Goal: Task Accomplishment & Management: Manage account settings

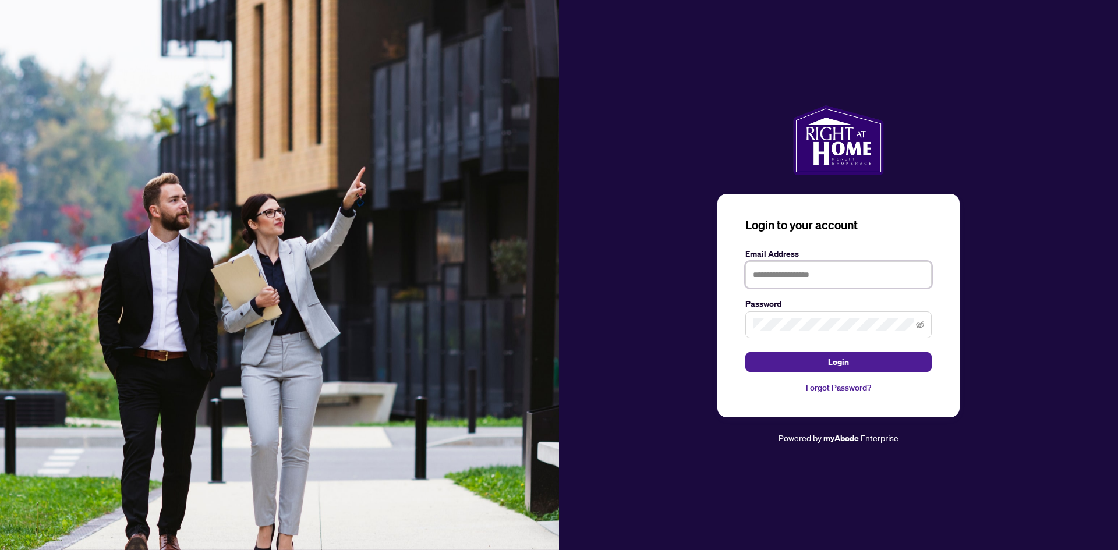
click at [745, 269] on input "text" at bounding box center [838, 274] width 186 height 27
type input "**********"
click at [745, 363] on button "Login" at bounding box center [838, 362] width 186 height 20
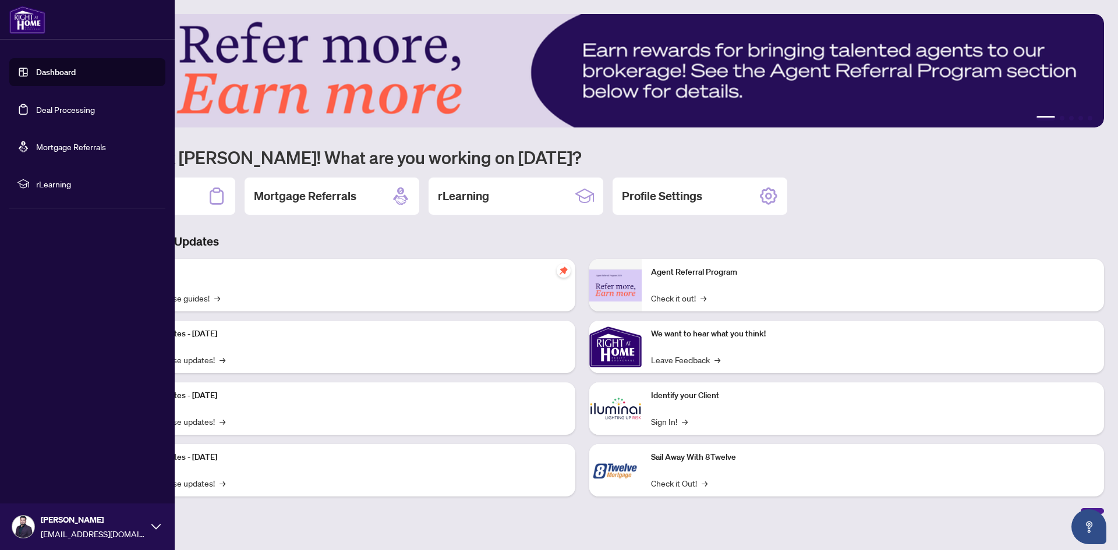
click at [60, 74] on link "Dashboard" at bounding box center [56, 72] width 40 height 10
click at [62, 104] on link "Deal Processing" at bounding box center [65, 109] width 59 height 10
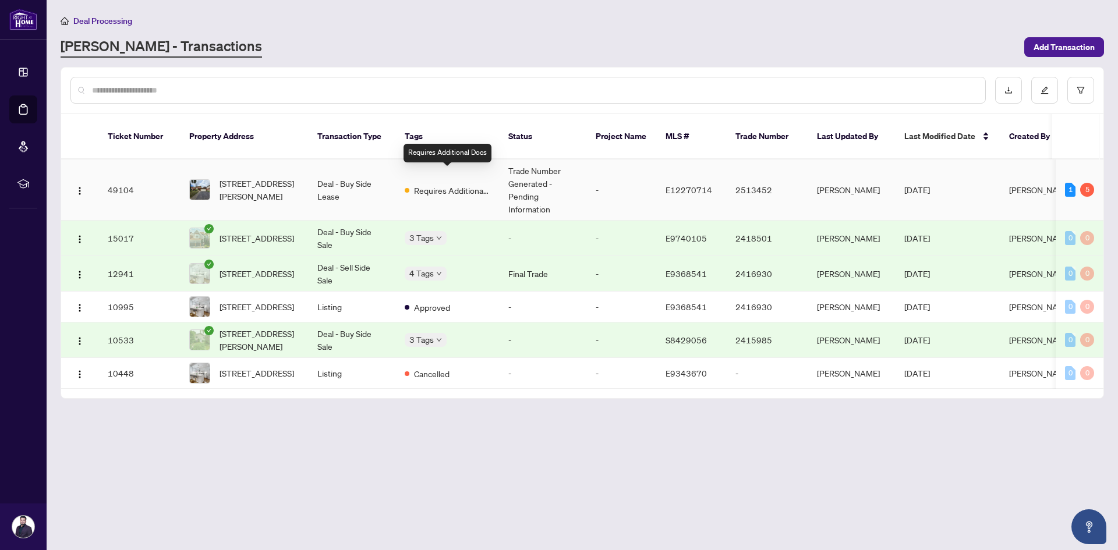
click at [461, 184] on span "Requires Additional Docs" at bounding box center [452, 190] width 76 height 13
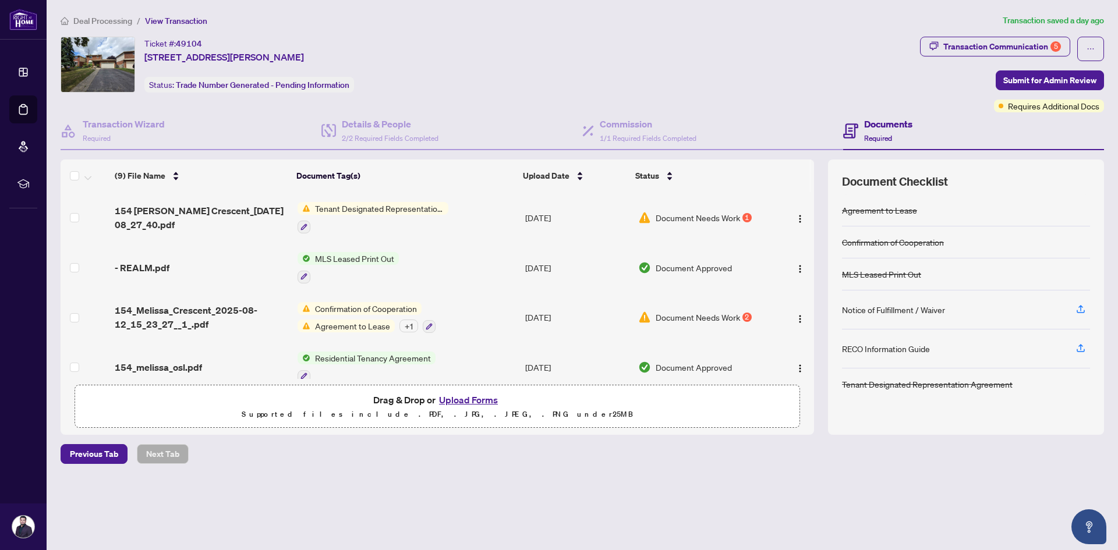
scroll to position [175, 0]
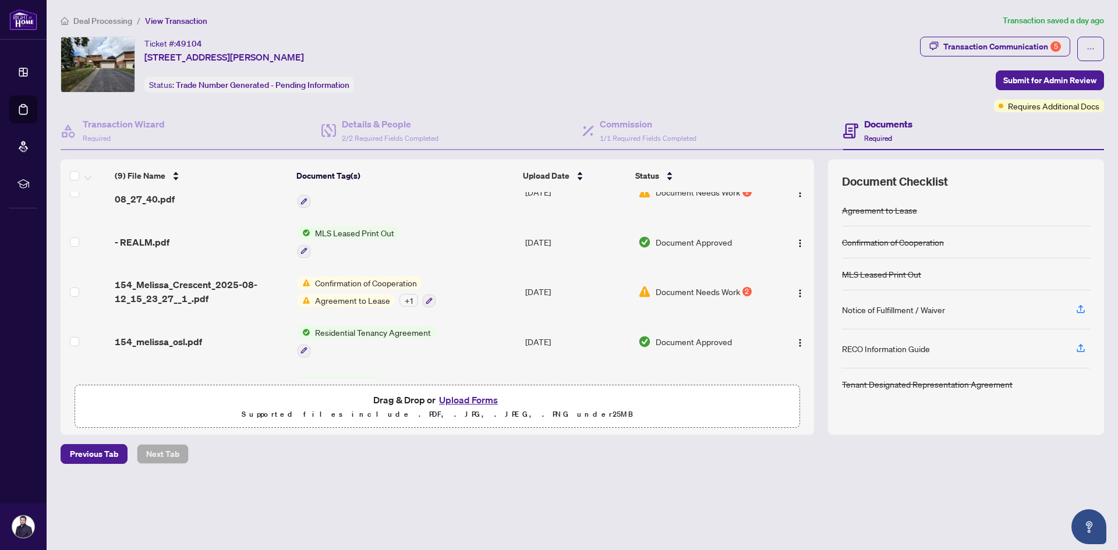
click at [723, 292] on span "Document Needs Work" at bounding box center [698, 291] width 84 height 13
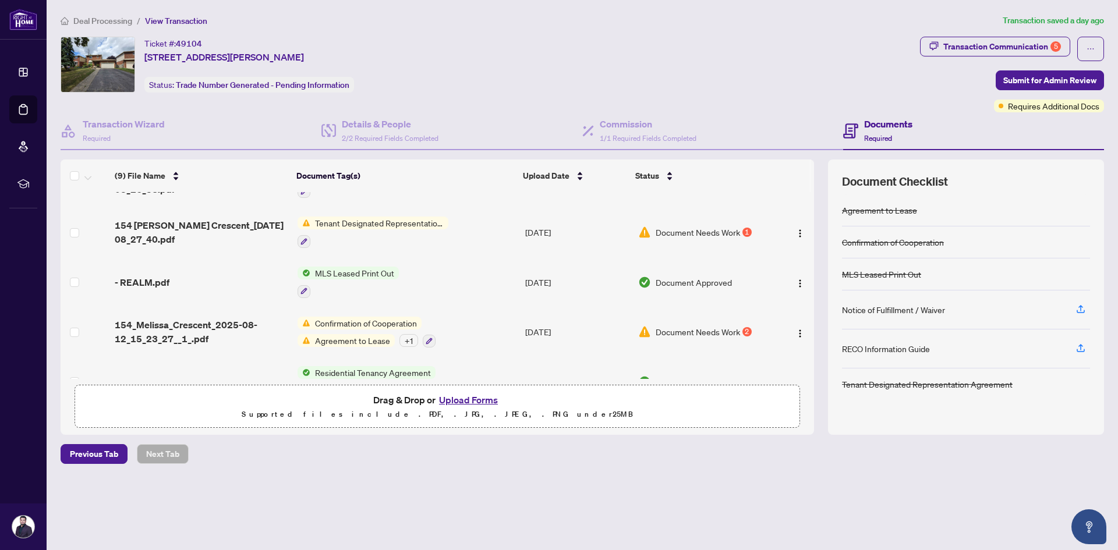
scroll to position [116, 0]
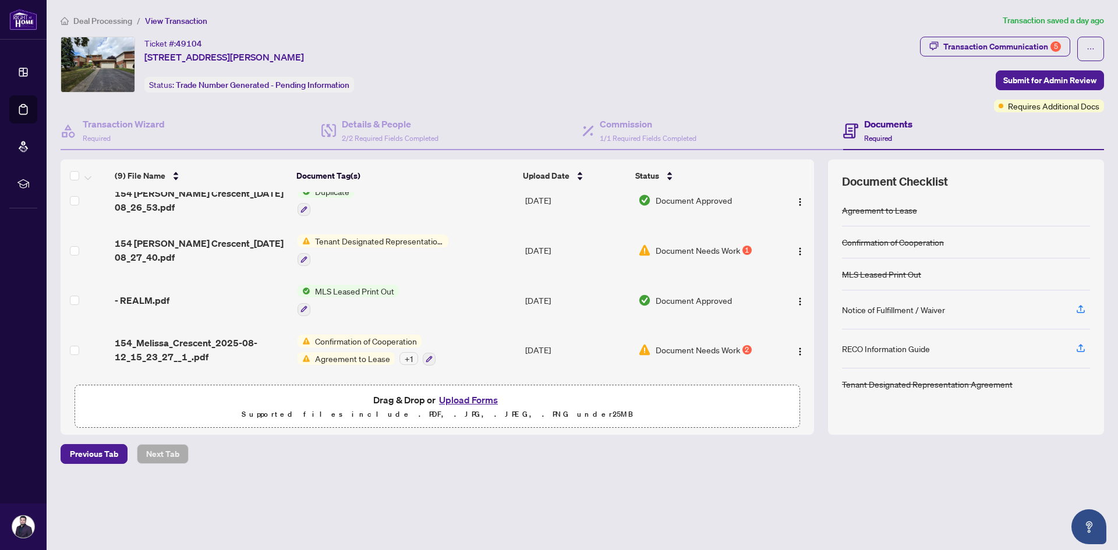
click at [720, 247] on span "Document Needs Work" at bounding box center [698, 250] width 84 height 13
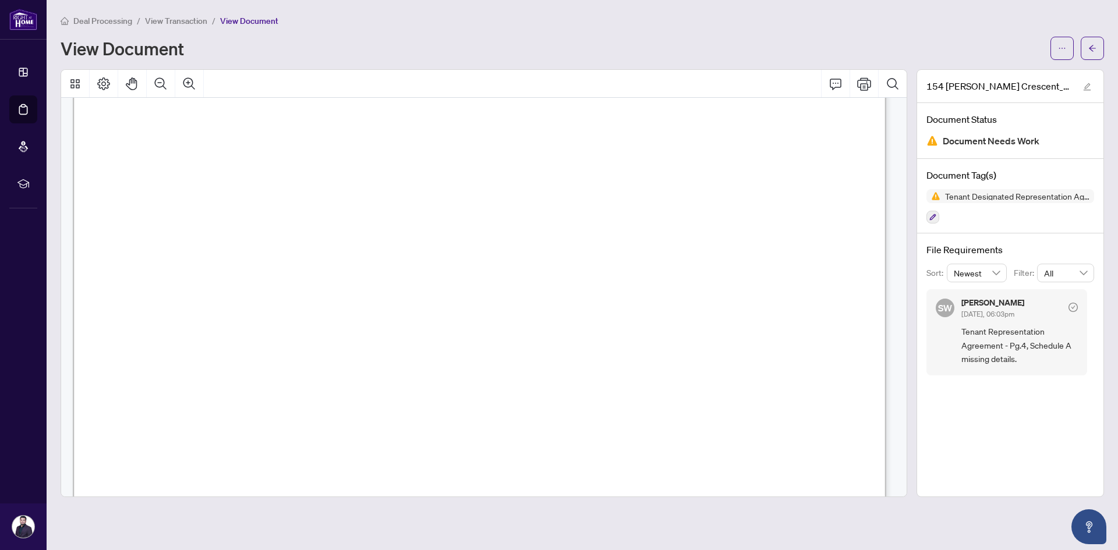
scroll to position [3203, 0]
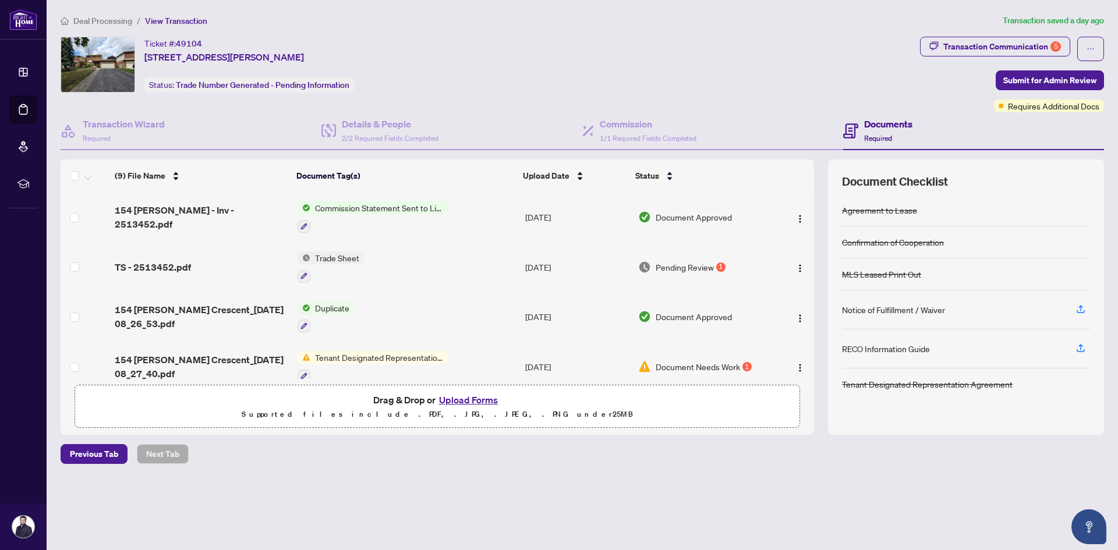
scroll to position [58, 0]
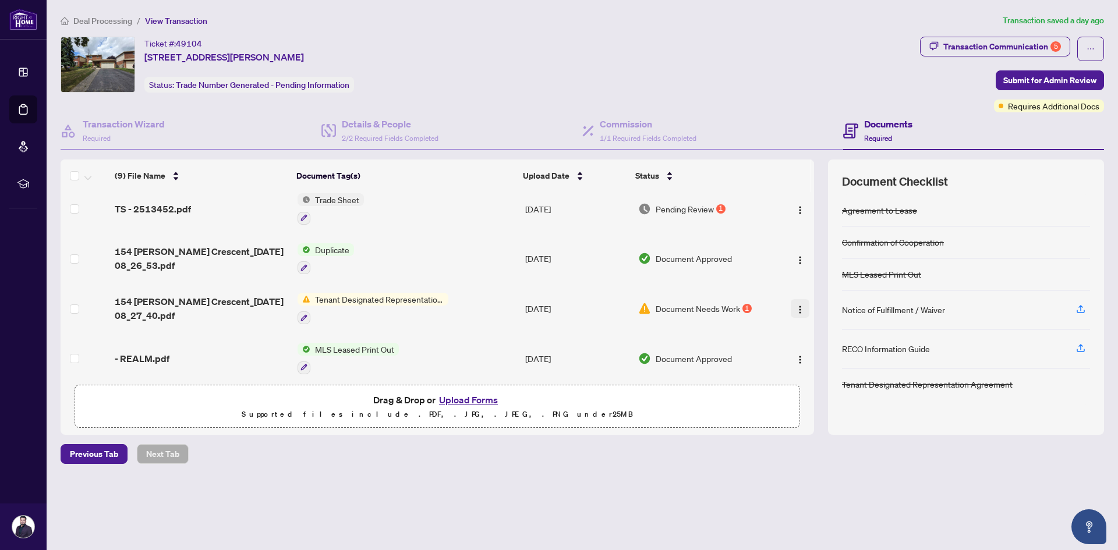
click at [745, 309] on img "button" at bounding box center [799, 309] width 9 height 9
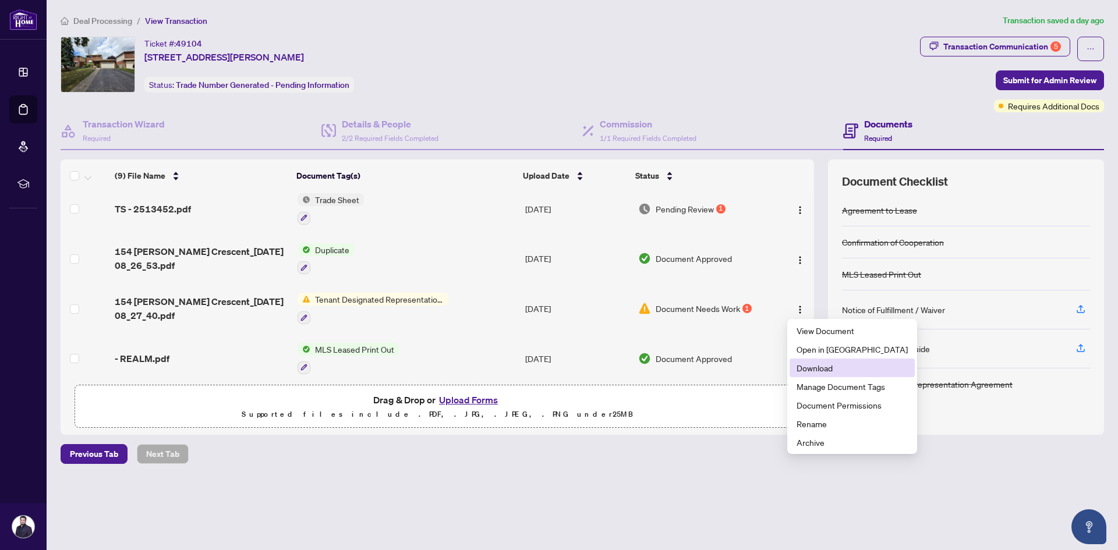
click at [745, 367] on span "Download" at bounding box center [852, 368] width 111 height 13
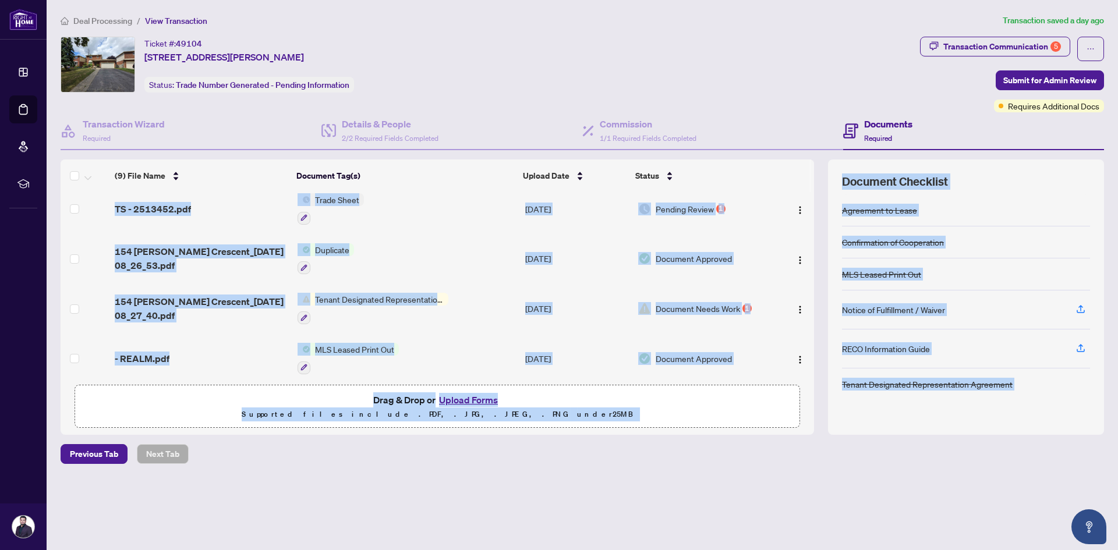
drag, startPoint x: 813, startPoint y: 283, endPoint x: 811, endPoint y: 321, distance: 38.5
click at [745, 321] on body "Dashboard Deal Processing Mortgage Referrals rLearning [PERSON_NAME] [EMAIL_ADD…" at bounding box center [559, 275] width 1118 height 550
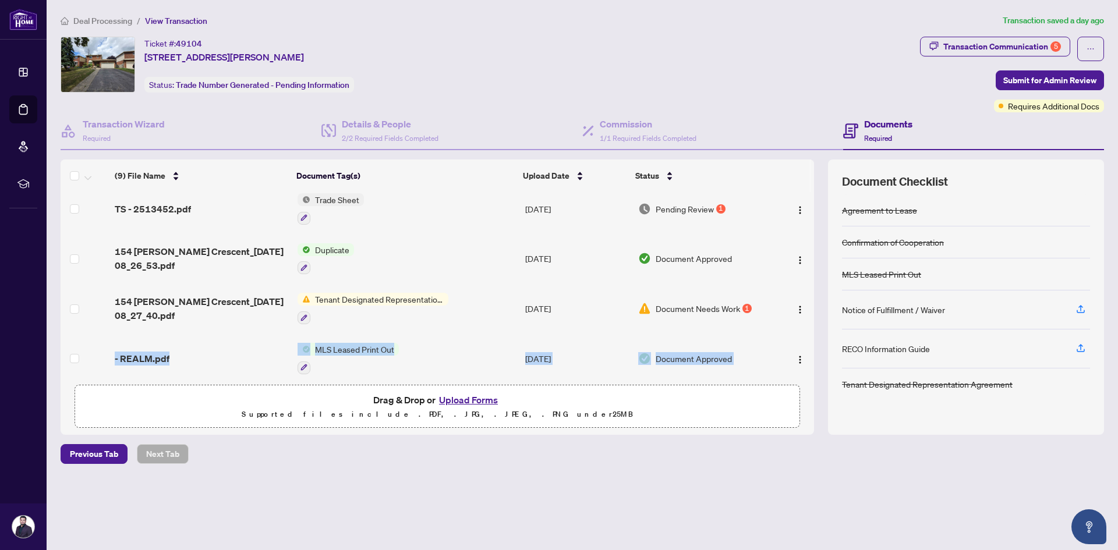
drag, startPoint x: 810, startPoint y: 285, endPoint x: 809, endPoint y: 334, distance: 48.3
click at [745, 334] on tbody "154 [PERSON_NAME] - Inv - 2513452.pdf Commission Statement Sent to Listing Brok…" at bounding box center [438, 358] width 754 height 449
click at [745, 320] on td at bounding box center [795, 309] width 40 height 50
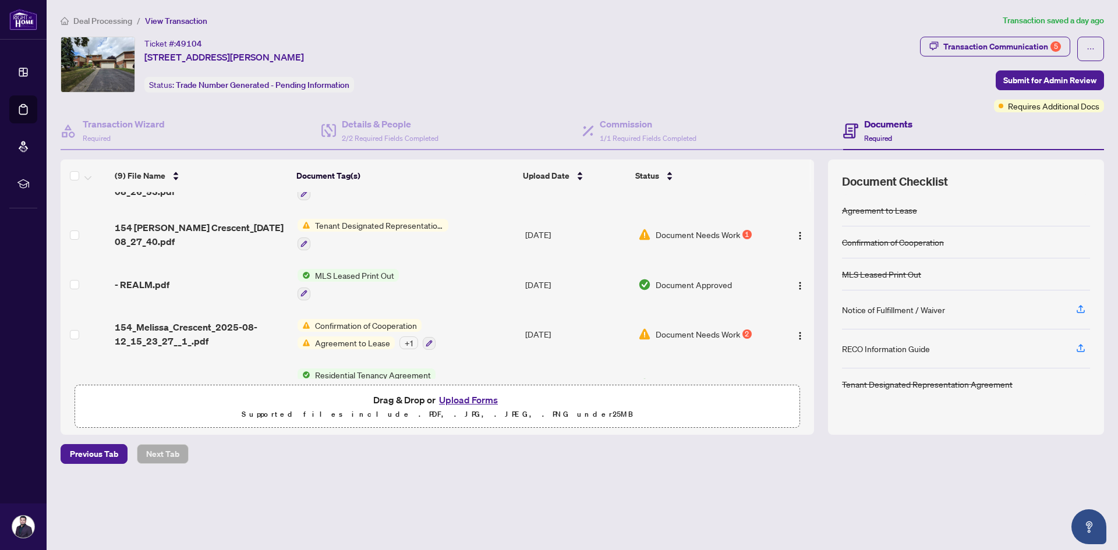
scroll to position [233, 0]
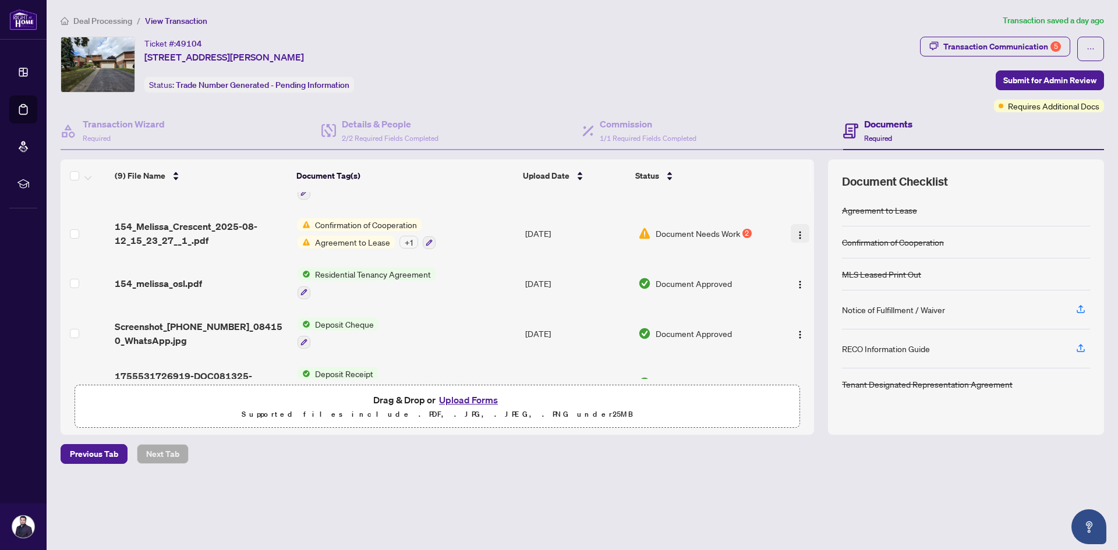
click at [745, 234] on img "button" at bounding box center [799, 235] width 9 height 9
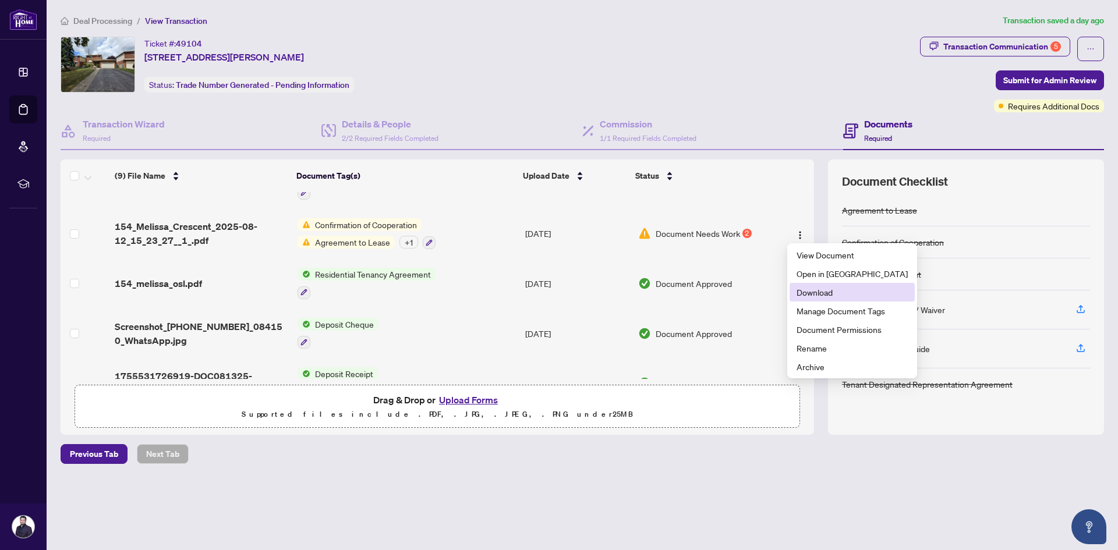
click at [745, 292] on span "Download" at bounding box center [852, 292] width 111 height 13
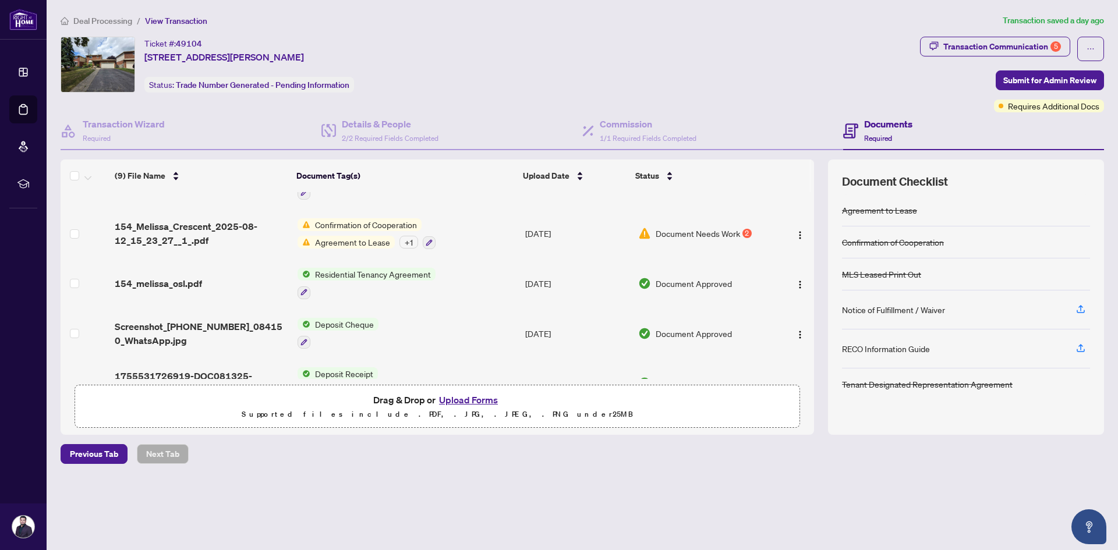
click at [705, 235] on span "Document Needs Work" at bounding box center [698, 233] width 84 height 13
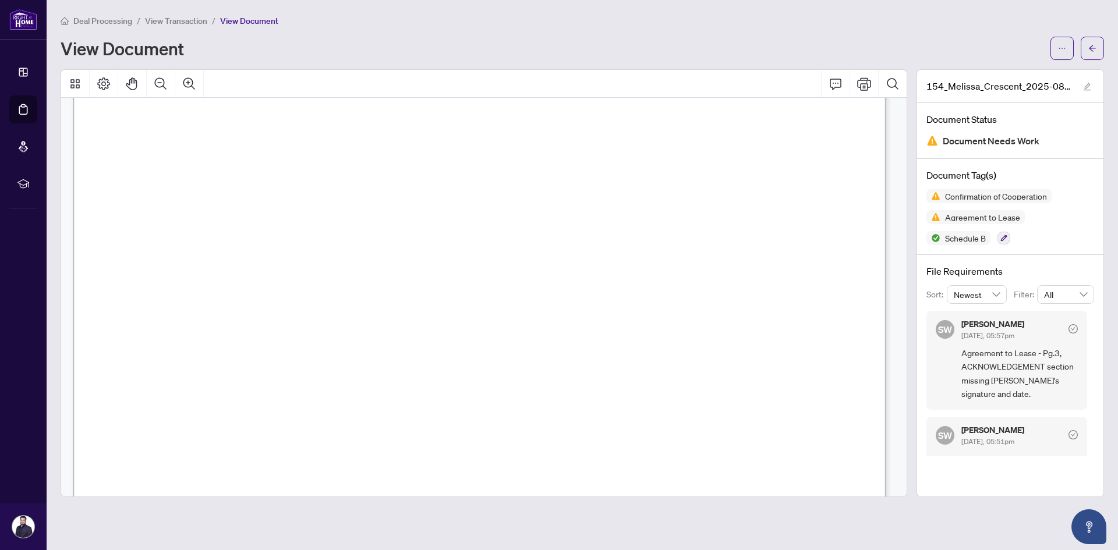
scroll to position [1747, 0]
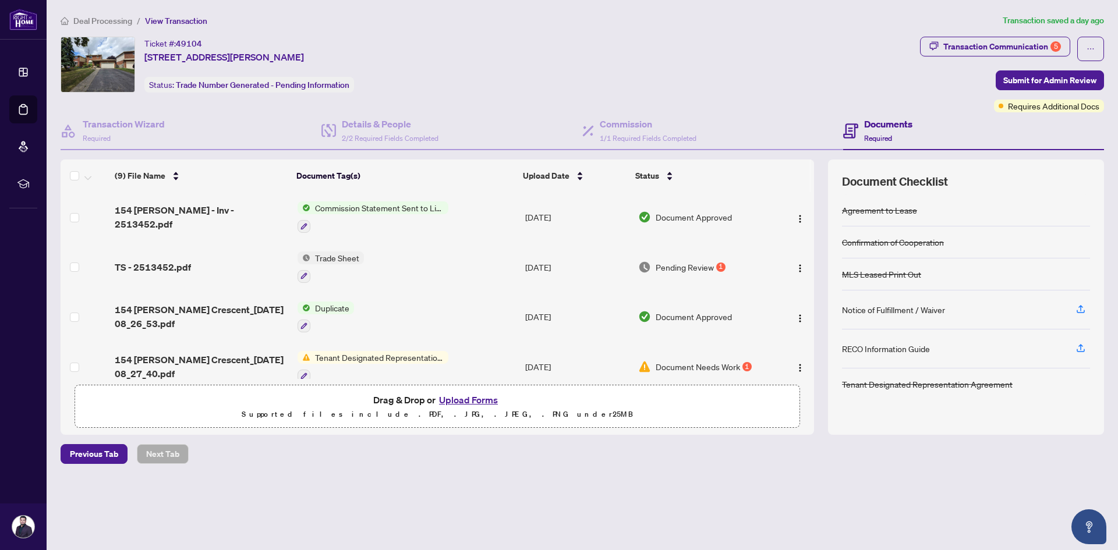
scroll to position [58, 0]
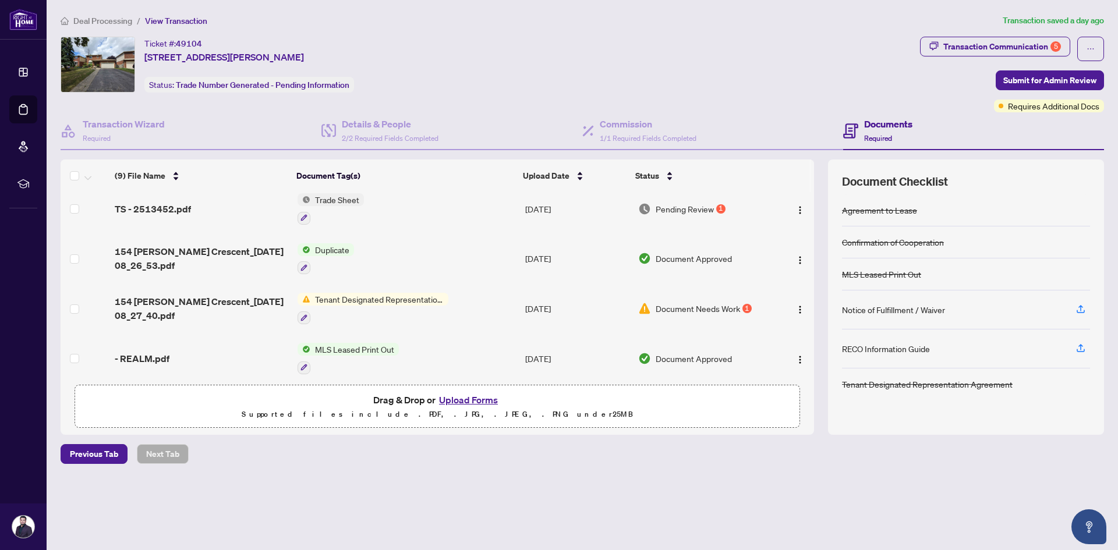
click at [684, 307] on span "Document Needs Work" at bounding box center [698, 308] width 84 height 13
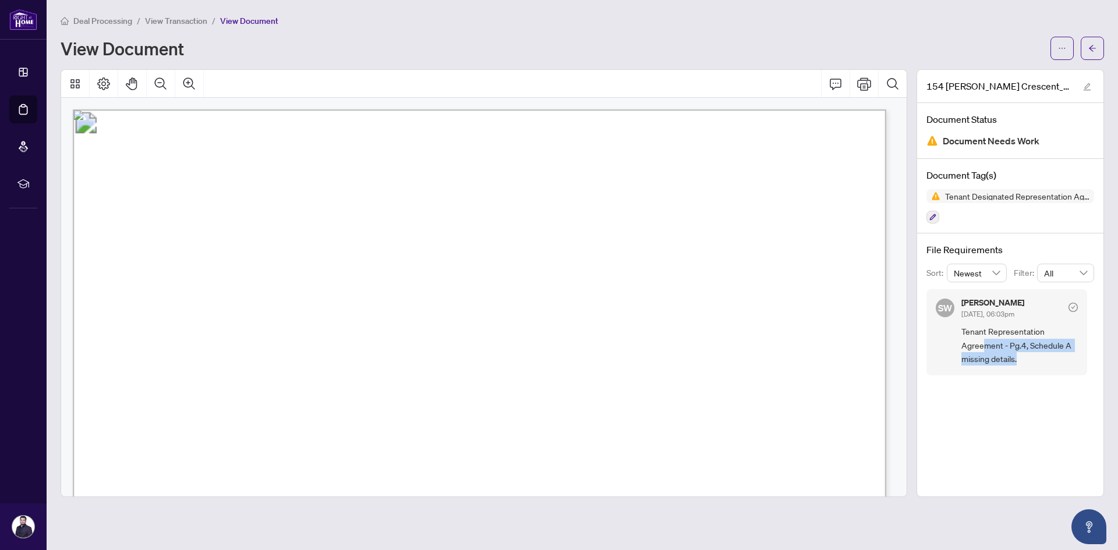
drag, startPoint x: 1027, startPoint y: 356, endPoint x: 983, endPoint y: 342, distance: 46.4
click at [745, 342] on span "Tenant Representation Agreement - Pg.4, Schedule A missing details." at bounding box center [1019, 345] width 116 height 41
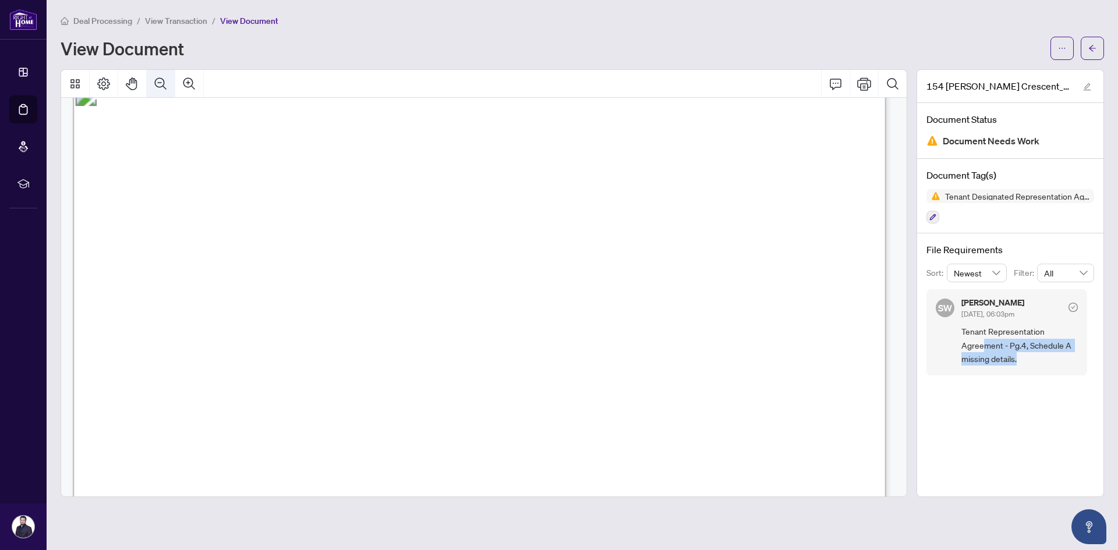
scroll to position [1106, 0]
click at [187, 20] on span "View Transaction" at bounding box center [176, 21] width 62 height 10
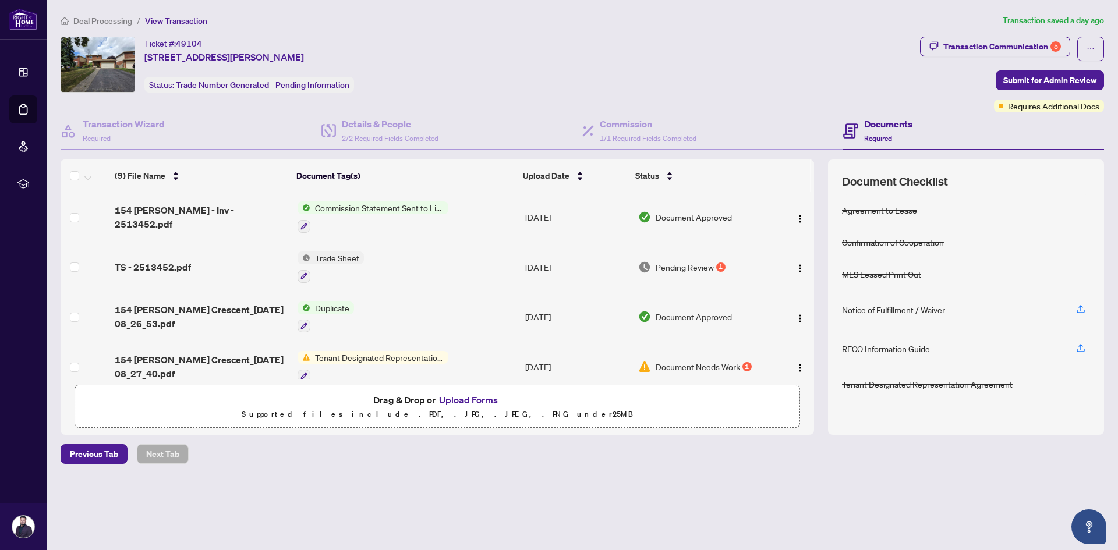
click at [341, 254] on span "Trade Sheet" at bounding box center [337, 258] width 54 height 13
click at [317, 313] on span "Trade Sheet" at bounding box center [305, 315] width 54 height 13
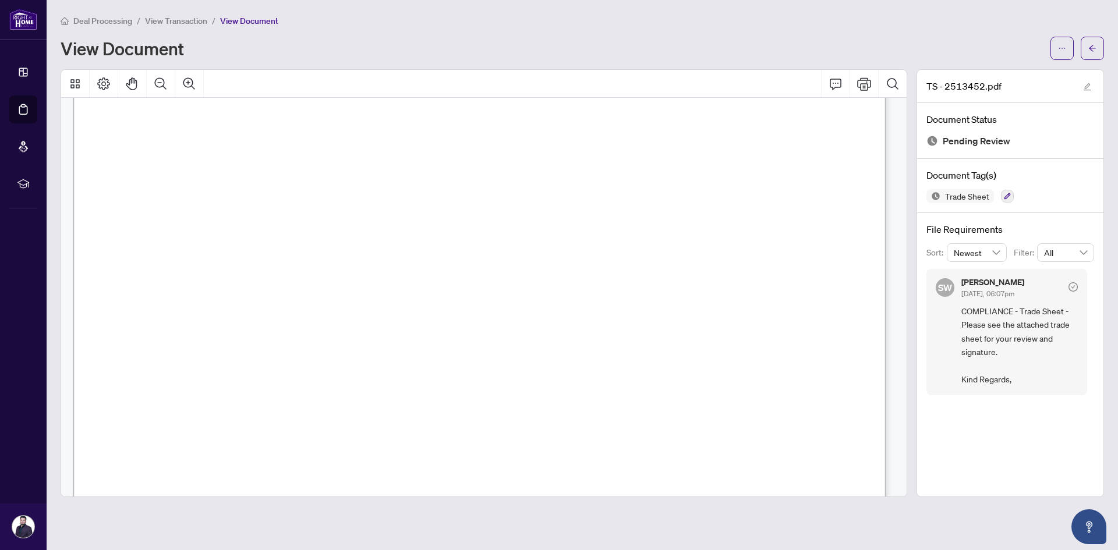
scroll to position [408, 0]
click at [745, 83] on icon "Print" at bounding box center [864, 84] width 14 height 14
click at [186, 19] on span "View Transaction" at bounding box center [176, 21] width 62 height 10
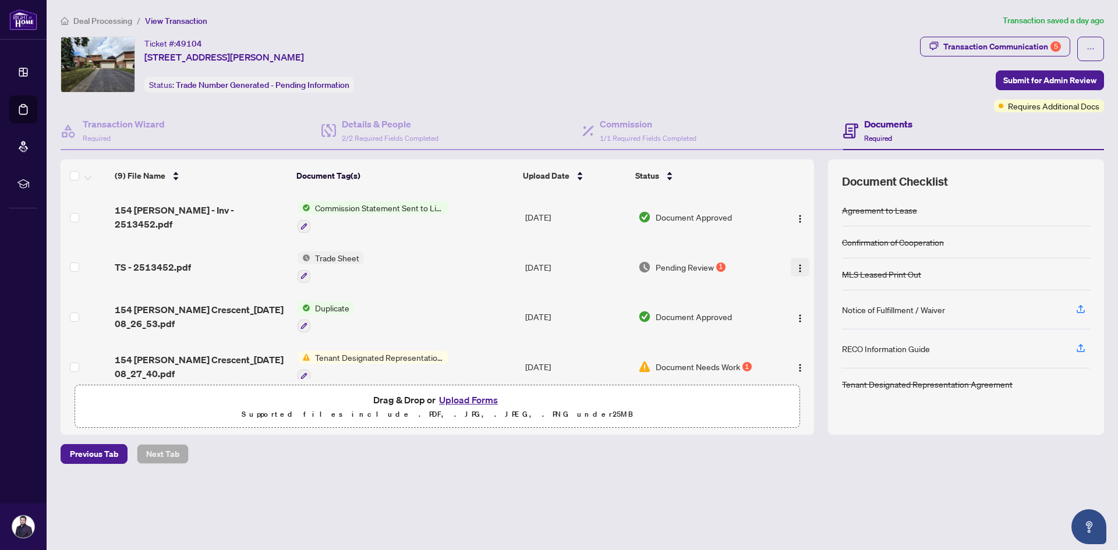
click at [745, 271] on img "button" at bounding box center [799, 268] width 9 height 9
click at [745, 387] on div "Deal Processing / View Transaction Transaction saved a day ago Ticket #: 49104 …" at bounding box center [582, 259] width 1053 height 491
click at [745, 267] on img "button" at bounding box center [799, 268] width 9 height 9
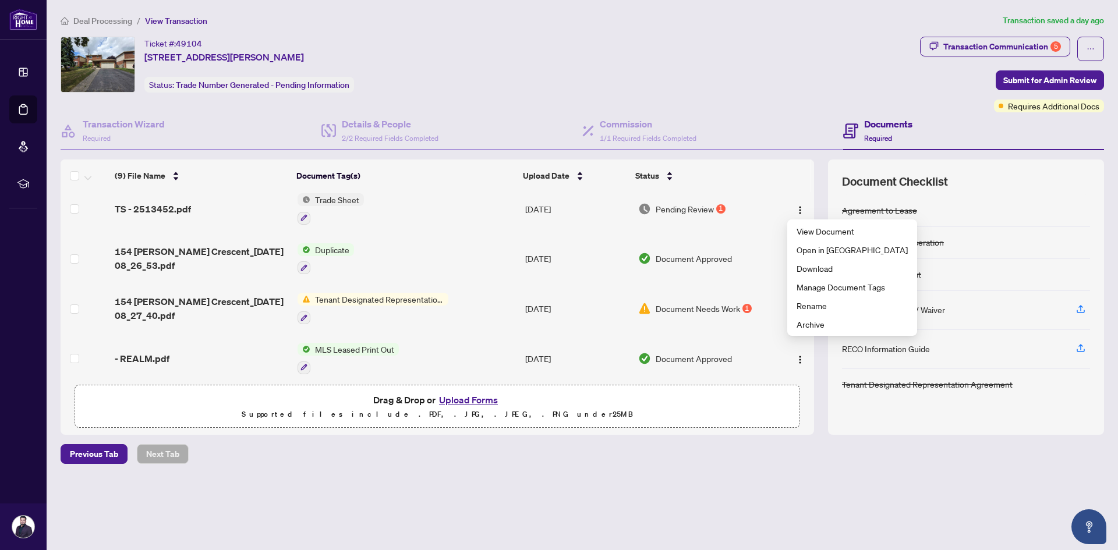
click at [473, 387] on button "Upload Forms" at bounding box center [469, 400] width 66 height 15
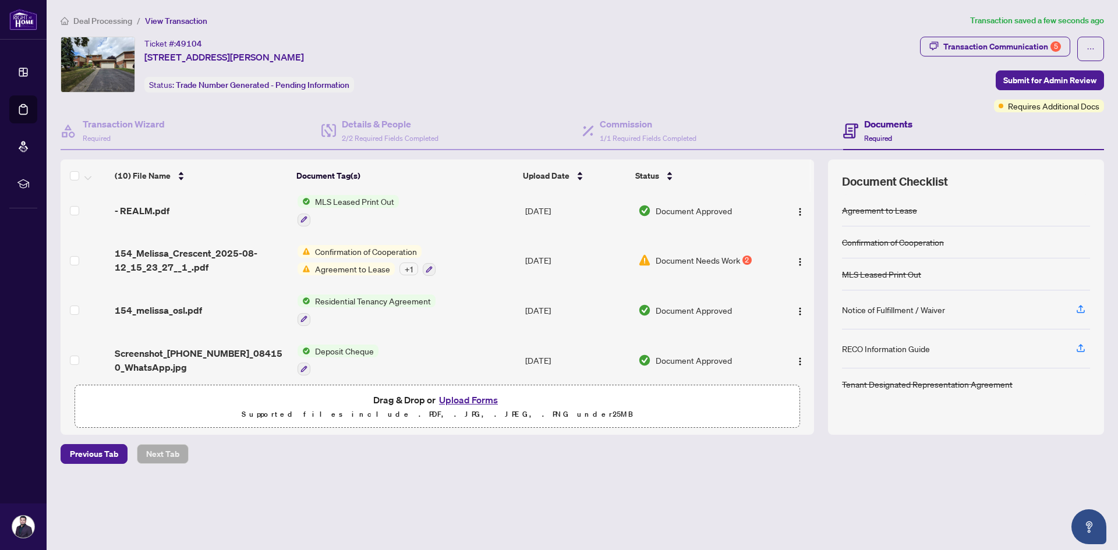
scroll to position [0, 0]
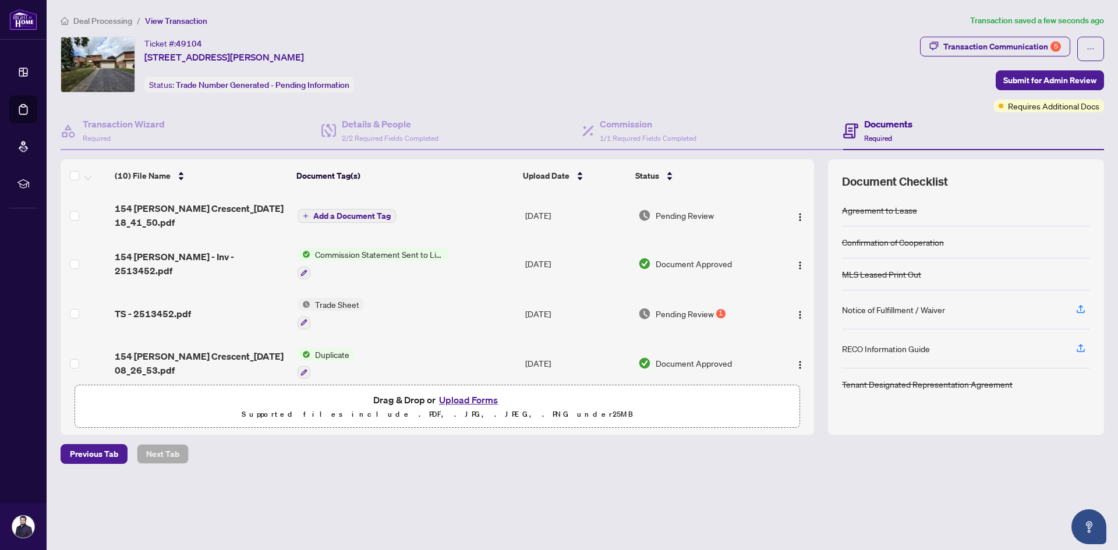
click at [371, 212] on span "Add a Document Tag" at bounding box center [351, 216] width 77 height 8
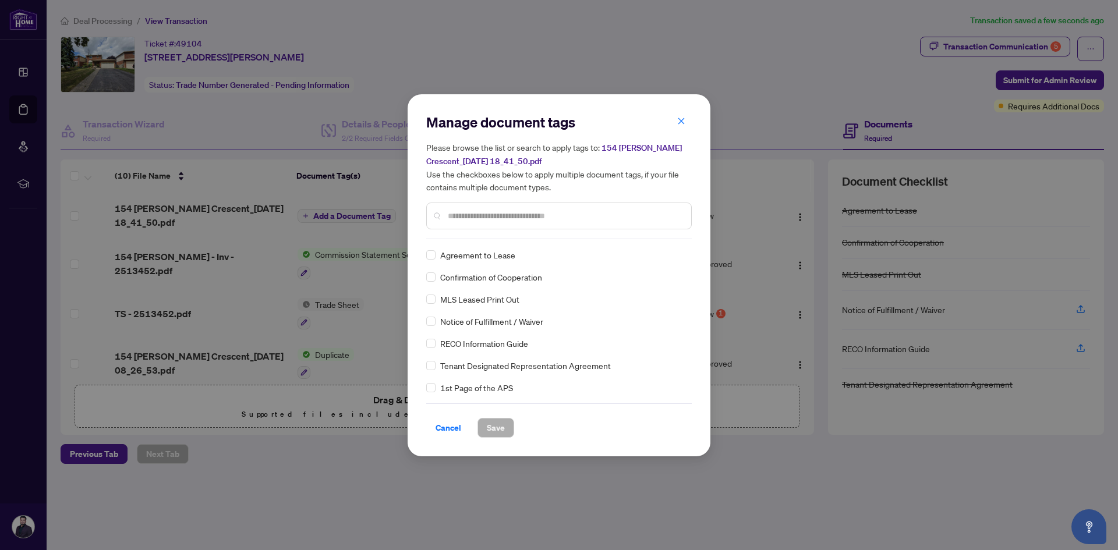
click at [462, 235] on div "Manage document tags Please browse the list or search to apply tags to: 154 [PE…" at bounding box center [559, 176] width 266 height 126
click at [476, 212] on input "text" at bounding box center [565, 216] width 234 height 13
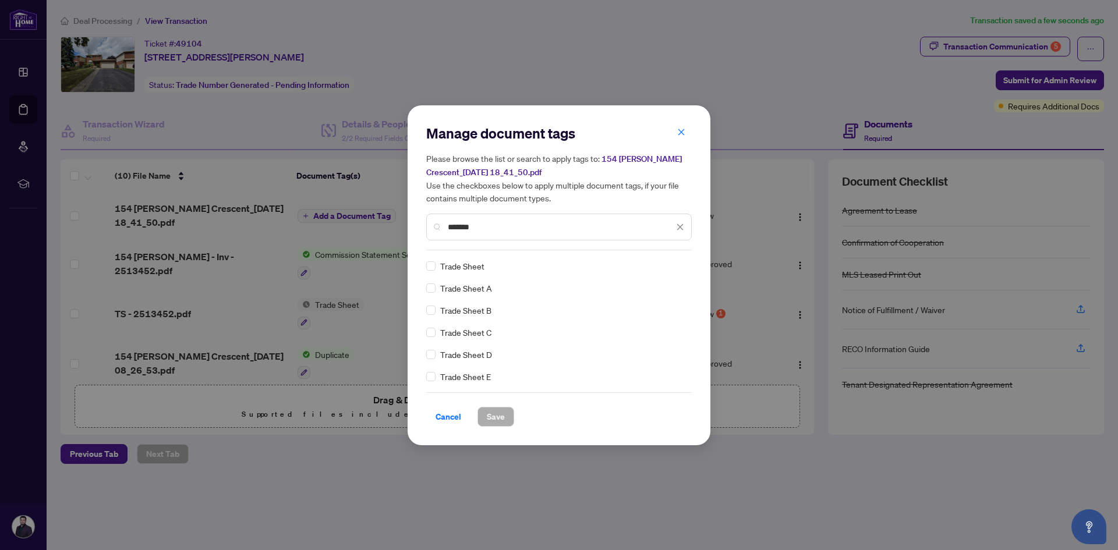
type input "*******"
click at [454, 264] on span "Trade Sheet" at bounding box center [462, 266] width 44 height 13
click at [501, 387] on span "Save" at bounding box center [496, 417] width 18 height 19
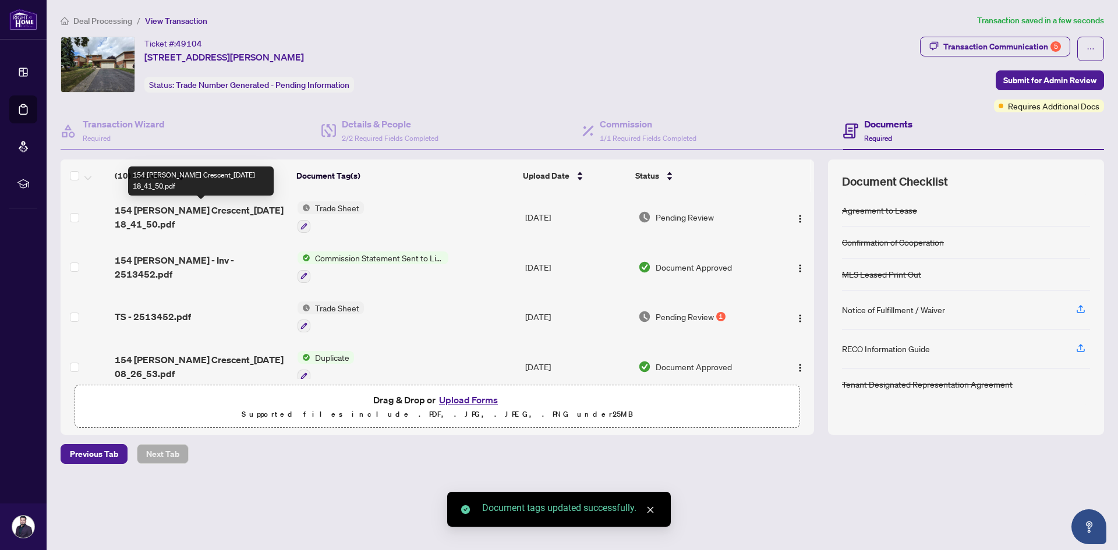
click at [178, 214] on span "154 [PERSON_NAME] Crescent_[DATE] 18_41_50.pdf" at bounding box center [201, 217] width 173 height 28
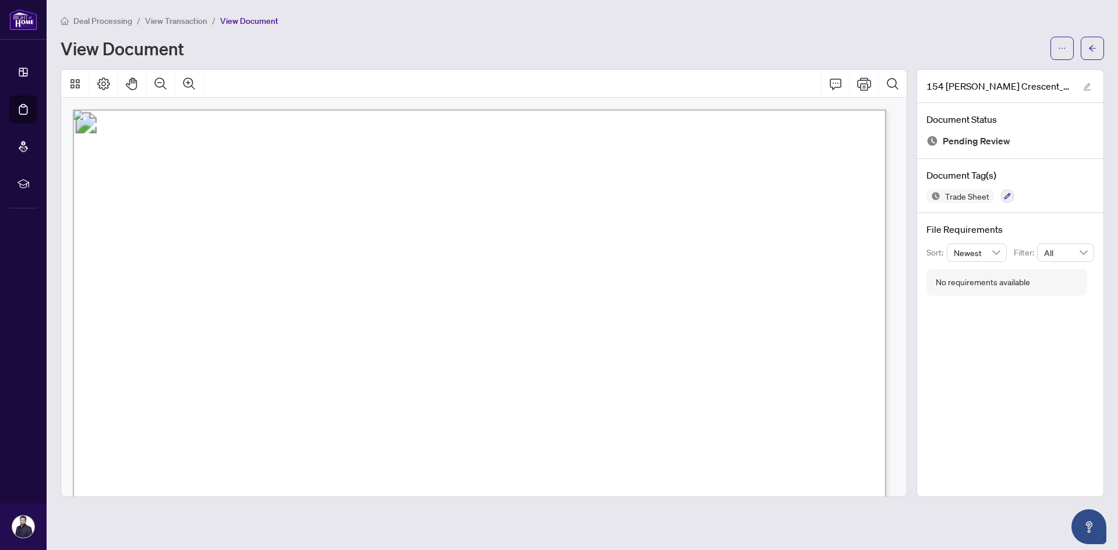
click at [183, 21] on span "View Transaction" at bounding box center [176, 21] width 62 height 10
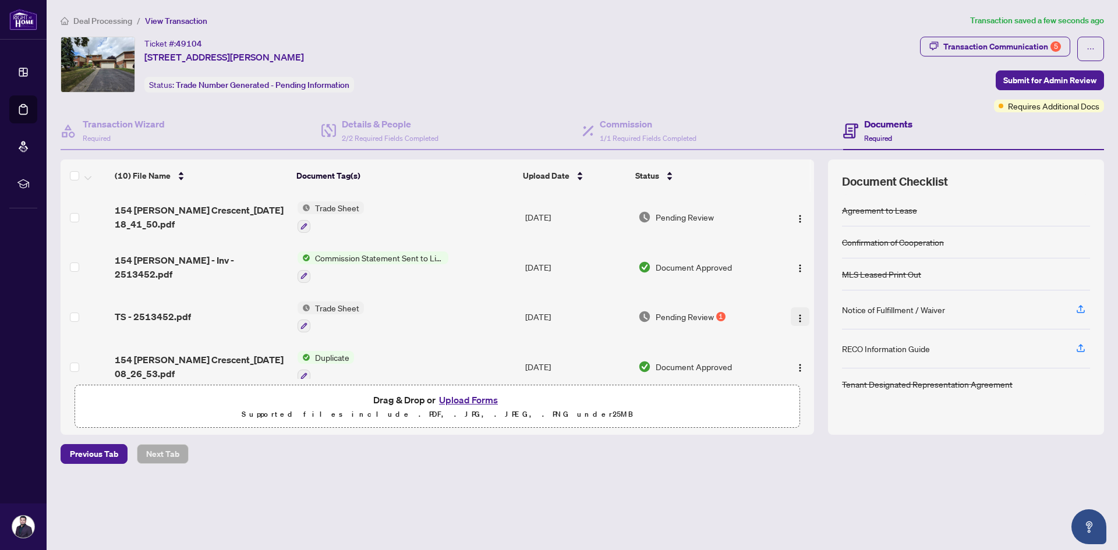
click at [745, 315] on button "button" at bounding box center [800, 316] width 19 height 19
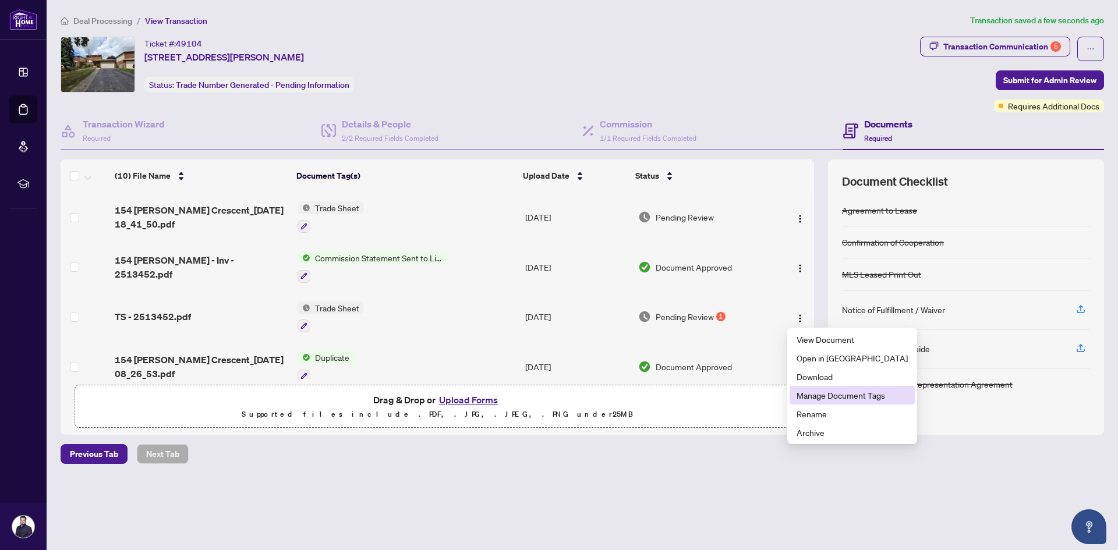
click at [745, 387] on span "Manage Document Tags" at bounding box center [852, 395] width 111 height 13
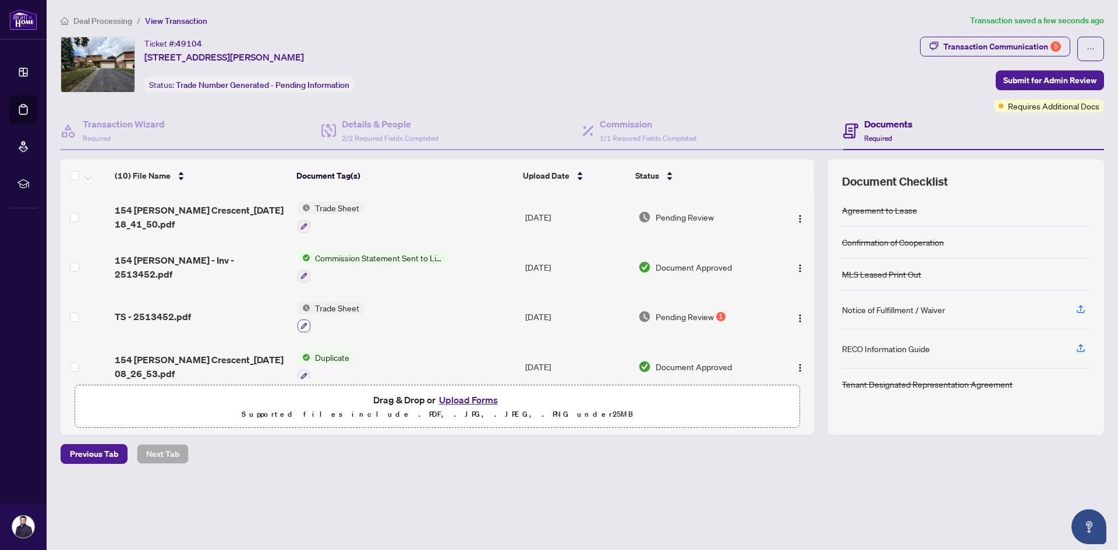
click at [300, 323] on icon "button" at bounding box center [303, 326] width 7 height 7
click at [745, 316] on img "button" at bounding box center [799, 318] width 9 height 9
click at [648, 387] on div "Deal Processing / View Transaction Transaction saved a few seconds ago Ticket #…" at bounding box center [582, 259] width 1053 height 491
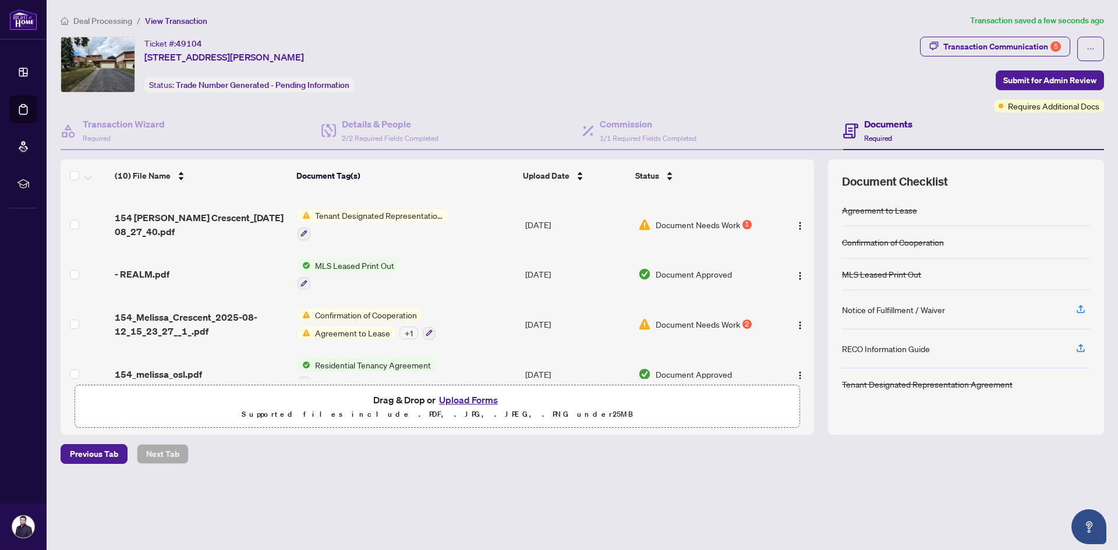
scroll to position [175, 0]
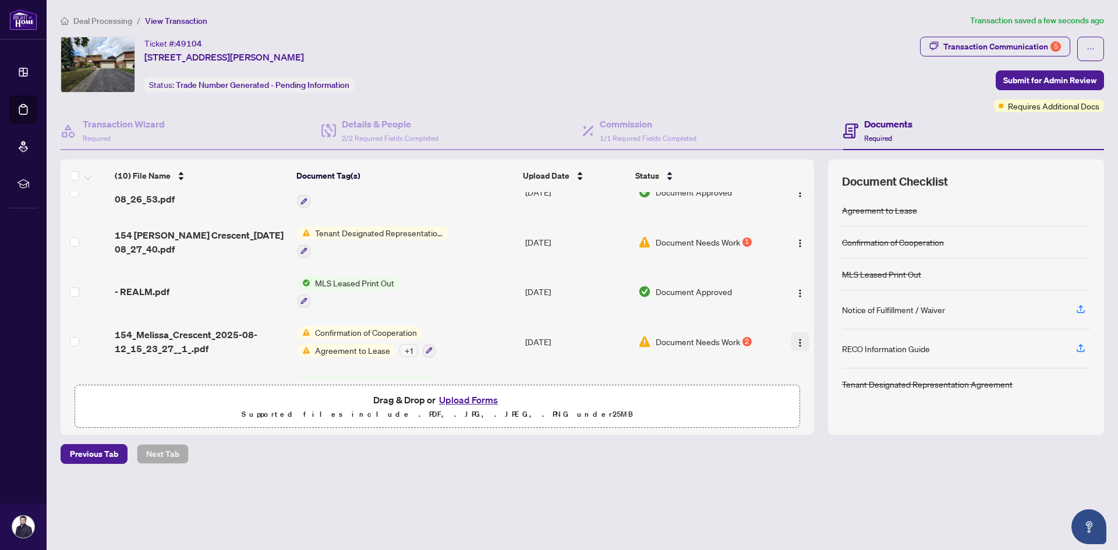
click at [745, 341] on img "button" at bounding box center [799, 342] width 9 height 9
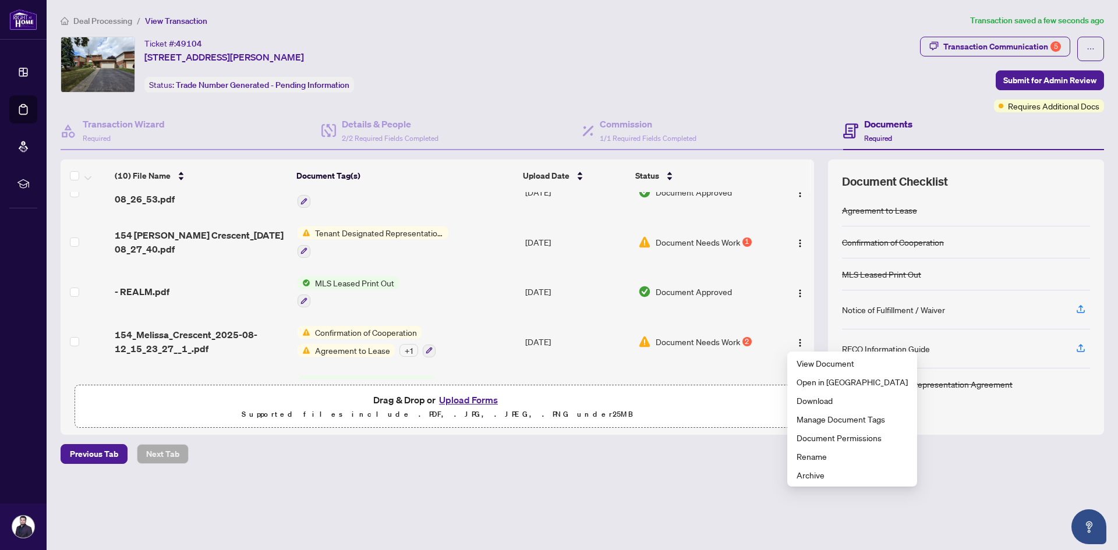
click at [680, 387] on div "(10) File Name Document Tag(s) Upload Date Status 154 [PERSON_NAME] Crescent_[D…" at bounding box center [438, 297] width 754 height 275
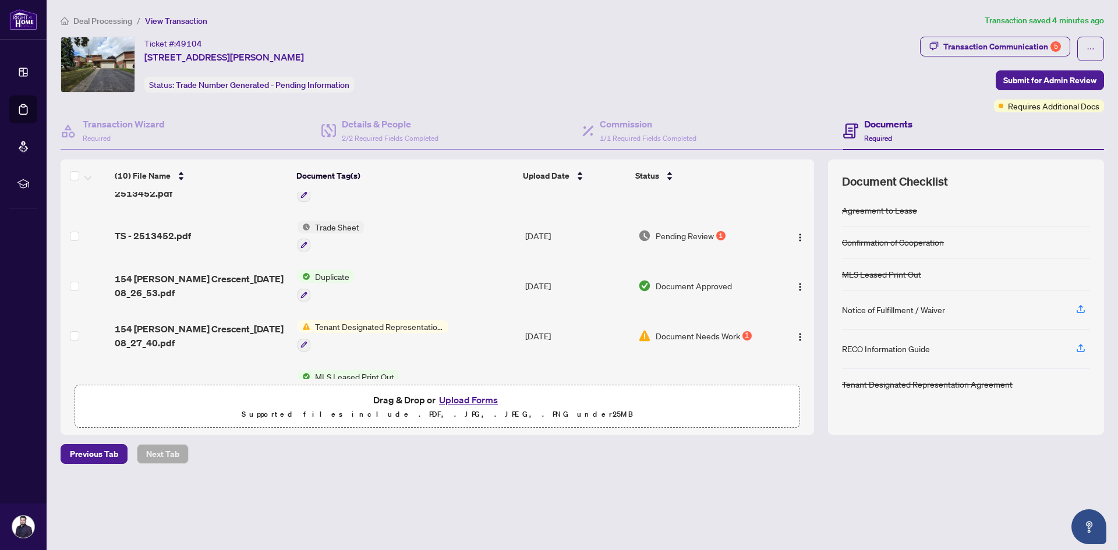
scroll to position [0, 0]
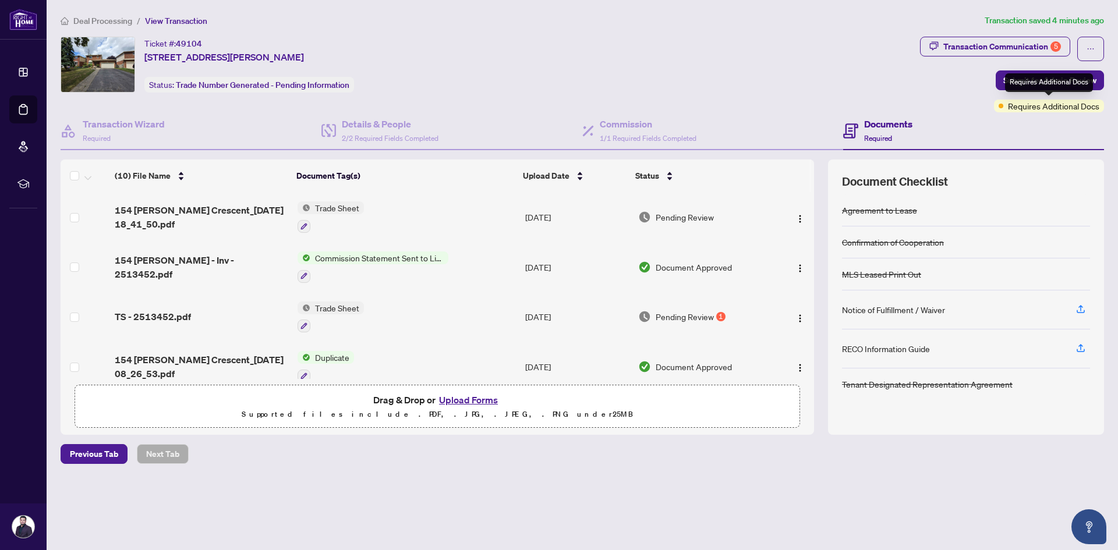
click at [745, 104] on div "Requires Additional Docs" at bounding box center [1049, 106] width 110 height 13
click at [745, 106] on span "Requires Additional Docs" at bounding box center [1053, 106] width 91 height 13
click at [745, 107] on div "Requires Additional Docs" at bounding box center [1049, 106] width 110 height 13
click at [745, 87] on div "Ticket #: 49104 [STREET_ADDRESS][PERSON_NAME] Status: Trade Number Generated - …" at bounding box center [488, 65] width 855 height 56
click at [745, 49] on button "Transaction Communication 5" at bounding box center [995, 47] width 150 height 20
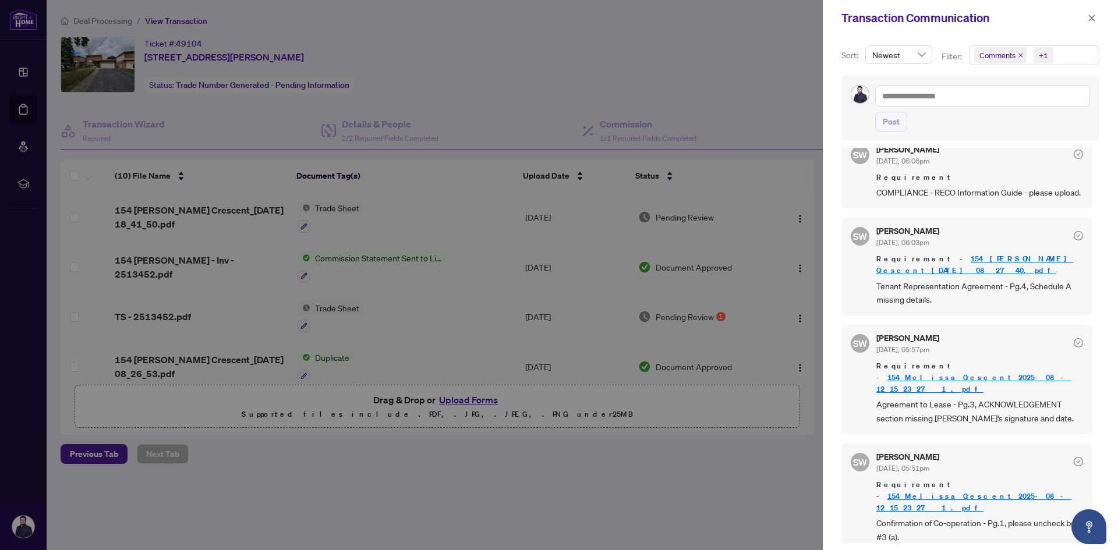
scroll to position [2, 0]
click at [533, 77] on div at bounding box center [559, 275] width 1118 height 550
click at [745, 15] on icon "close" at bounding box center [1092, 18] width 8 height 8
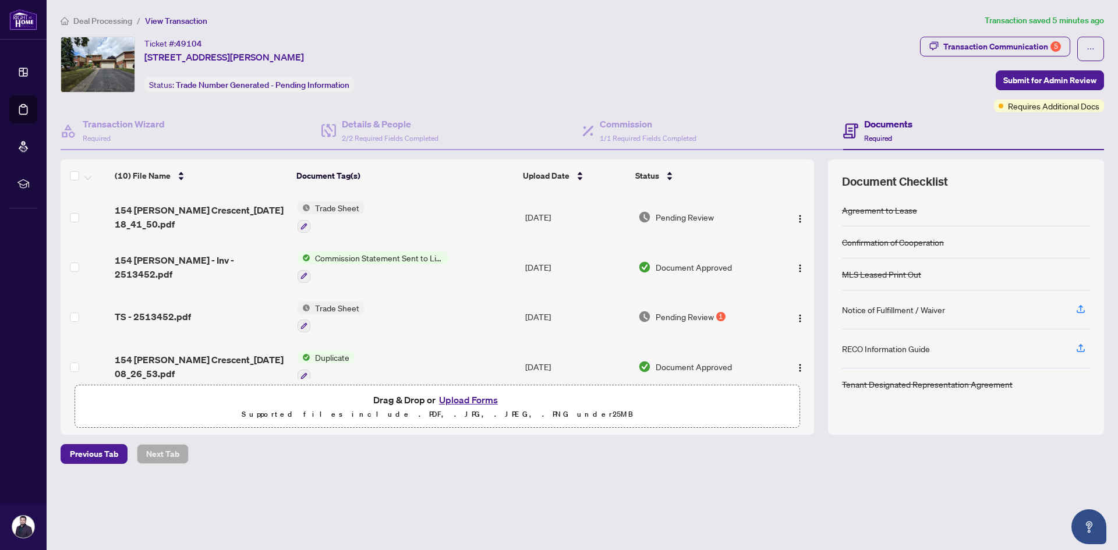
click at [462, 387] on button "Upload Forms" at bounding box center [469, 400] width 66 height 15
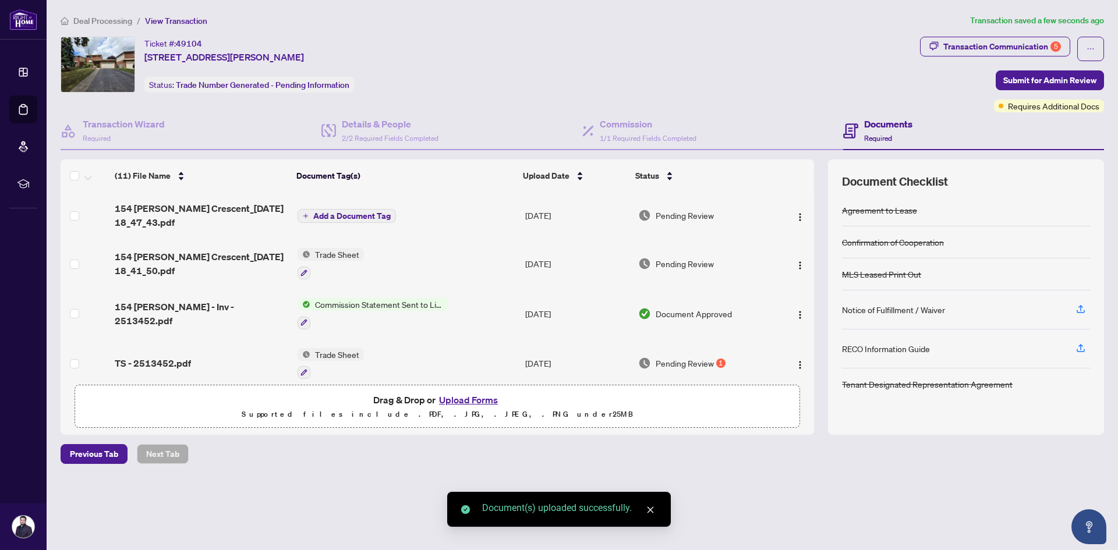
click at [348, 216] on span "Add a Document Tag" at bounding box center [351, 216] width 77 height 8
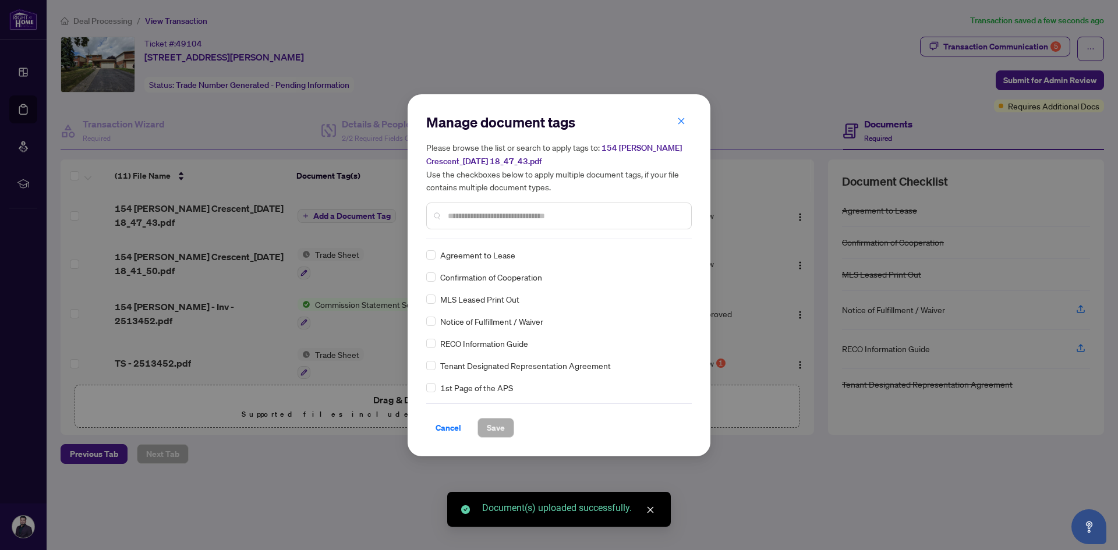
click at [521, 239] on div "Manage document tags Please browse the list or search to apply tags to: 154 [PE…" at bounding box center [559, 275] width 266 height 325
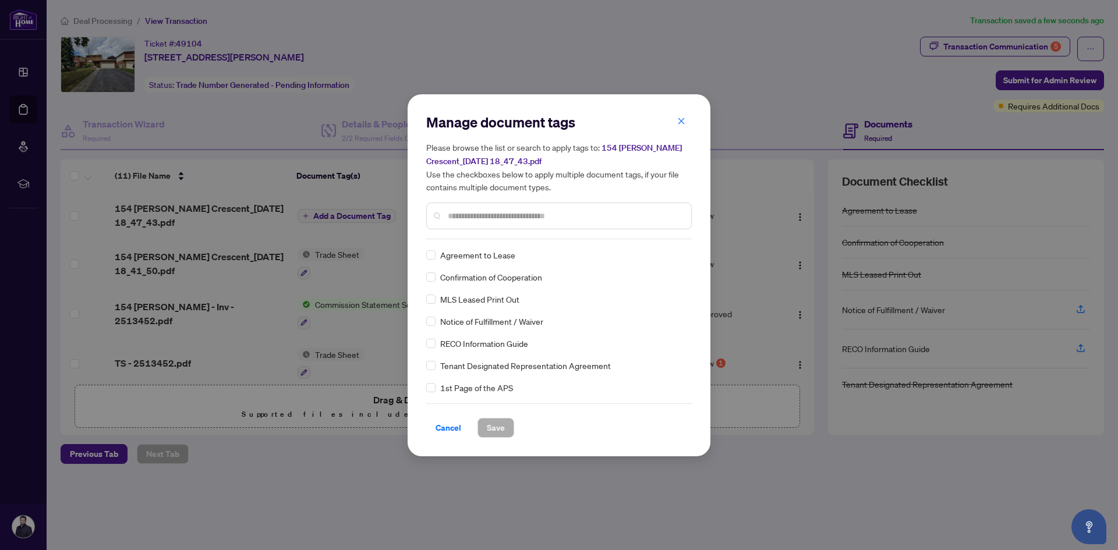
click at [518, 222] on div at bounding box center [559, 216] width 266 height 27
click at [518, 219] on input "text" at bounding box center [565, 216] width 234 height 13
type input "******"
click at [497, 387] on span "Save" at bounding box center [496, 428] width 18 height 19
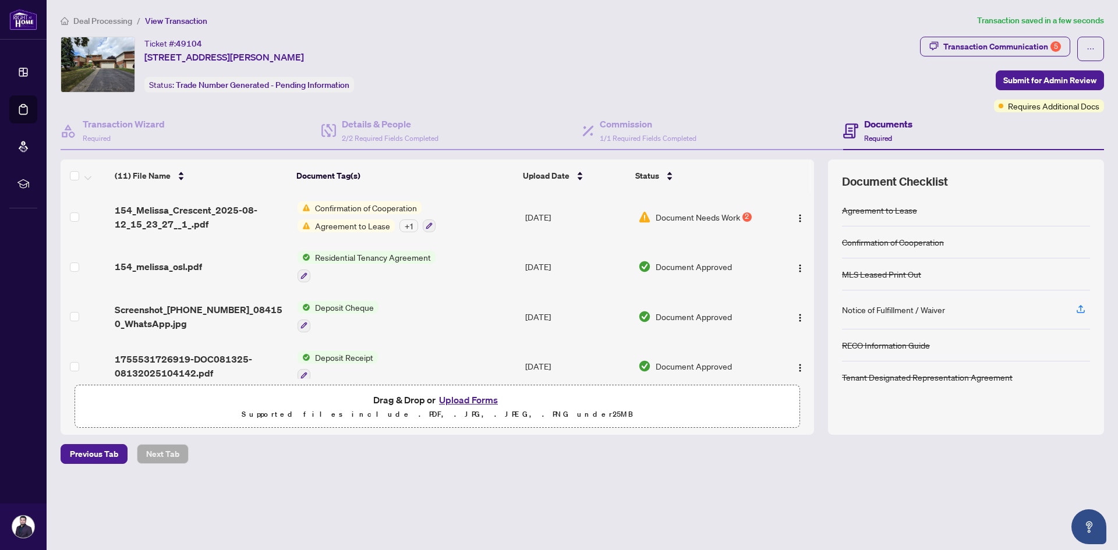
scroll to position [58, 0]
